Goal: Task Accomplishment & Management: Use online tool/utility

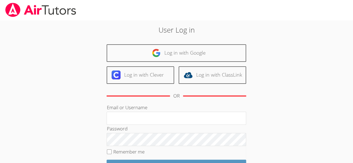
scroll to position [53, 0]
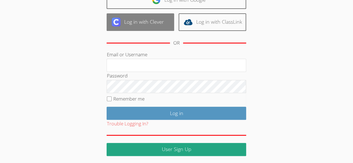
click at [147, 27] on link "Log in with Clever" at bounding box center [141, 22] width 68 height 18
click at [155, 25] on link "Log in with Clever" at bounding box center [141, 22] width 68 height 18
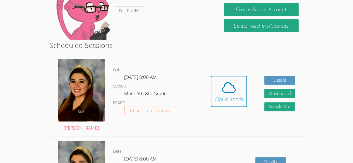
scroll to position [70, 0]
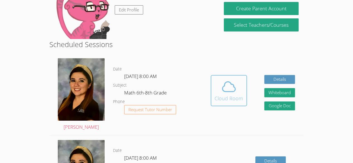
click at [223, 97] on div "Cloud Room" at bounding box center [229, 99] width 28 height 8
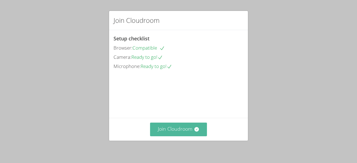
click at [179, 124] on button "Join Cloudroom" at bounding box center [178, 130] width 57 height 14
click at [161, 128] on button "Join Cloudroom" at bounding box center [178, 130] width 57 height 14
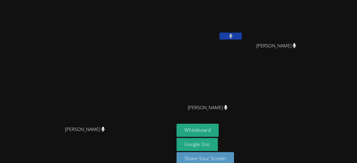
scroll to position [9, 0]
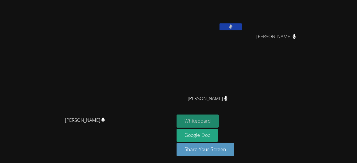
click at [219, 118] on button "Whiteboard" at bounding box center [198, 121] width 42 height 13
